Goal: Task Accomplishment & Management: Use online tool/utility

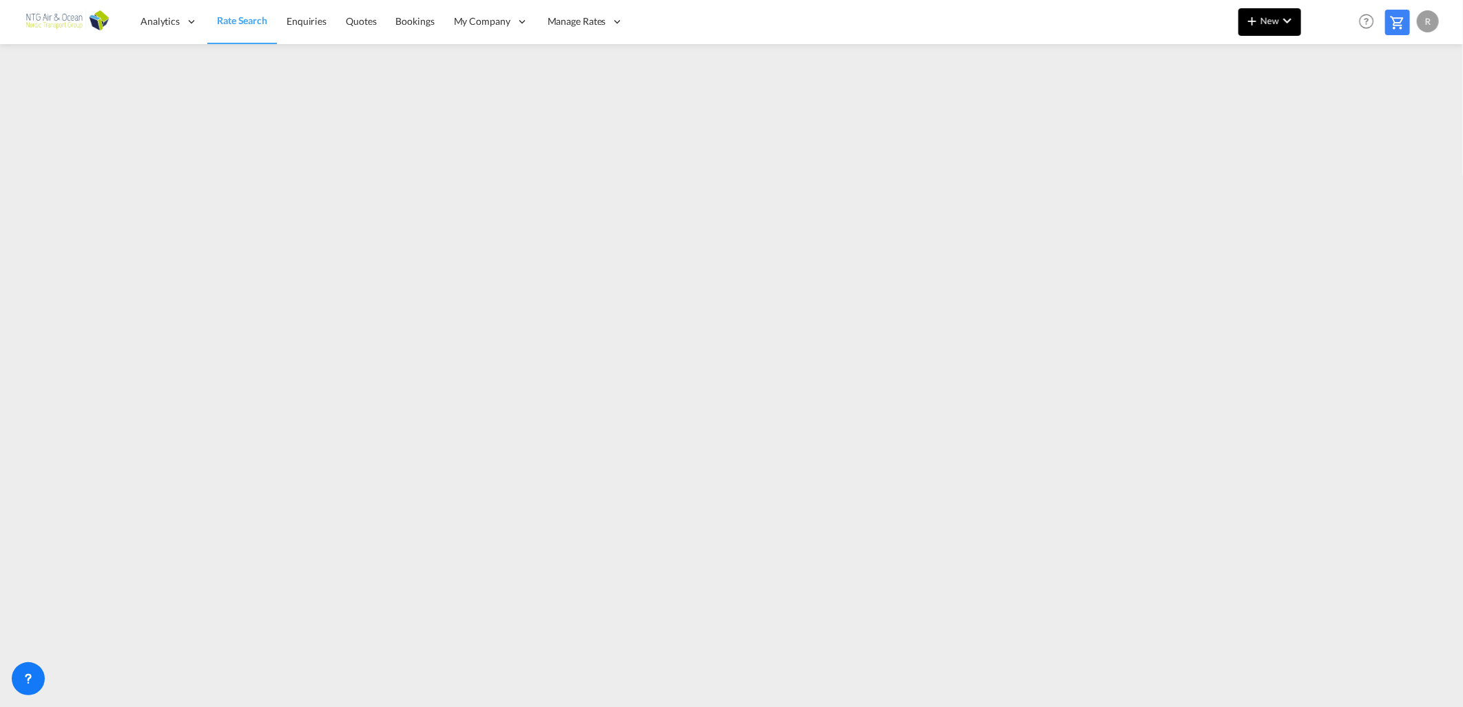
click at [1262, 22] on span "New" at bounding box center [1270, 20] width 52 height 11
click at [1332, 103] on span "Ratesheet" at bounding box center [1326, 104] width 15 height 28
click at [1286, 23] on md-icon "icon-chevron-down" at bounding box center [1287, 20] width 17 height 17
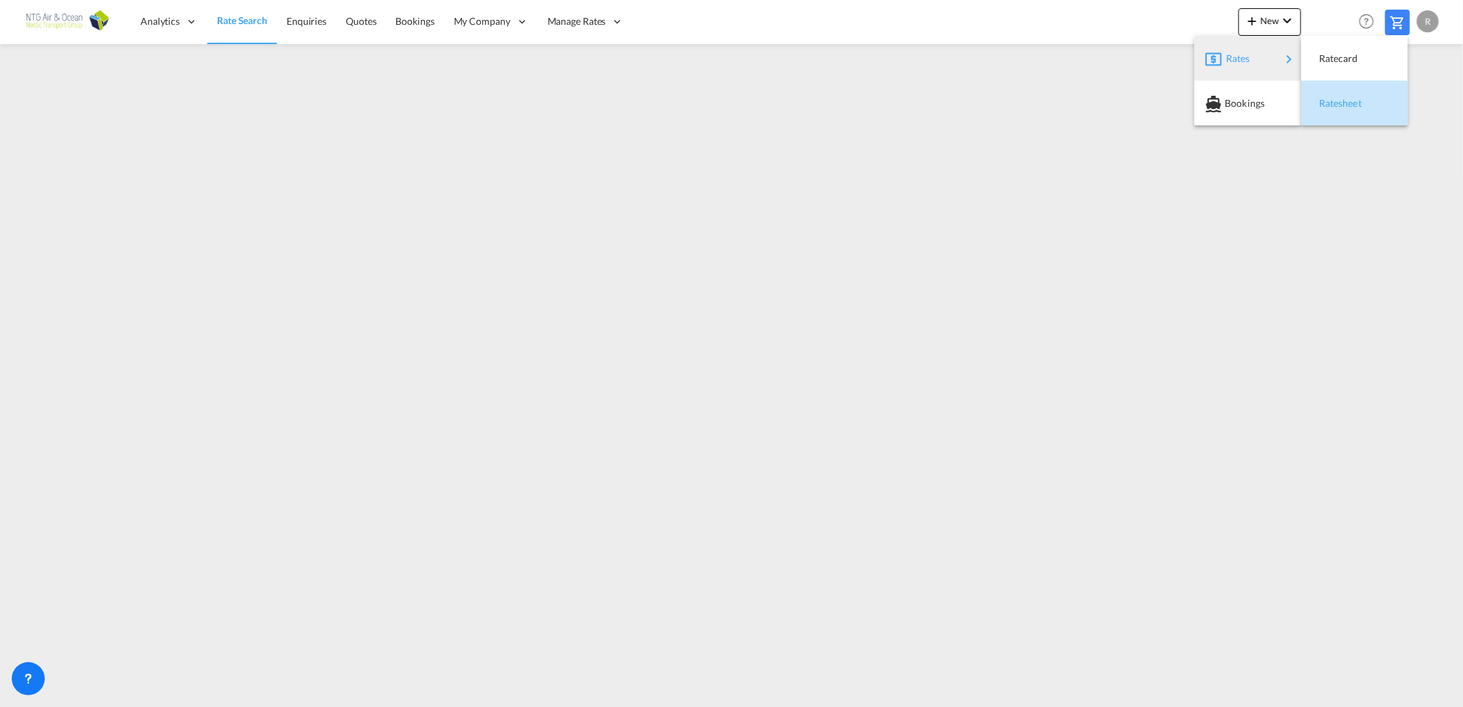
click at [1325, 99] on span "Ratesheet" at bounding box center [1326, 104] width 15 height 28
